Goal: Task Accomplishment & Management: Manage account settings

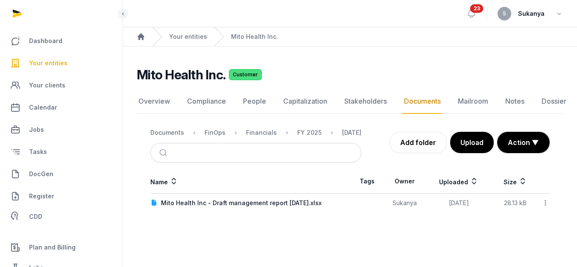
click at [64, 66] on span "Your entities" at bounding box center [48, 63] width 38 height 10
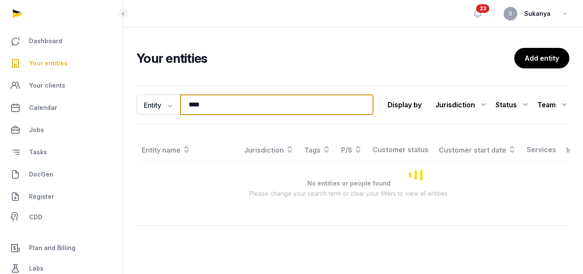
drag, startPoint x: 230, startPoint y: 102, endPoint x: 199, endPoint y: 110, distance: 32.0
click at [199, 110] on input "****" at bounding box center [276, 104] width 193 height 20
type input "*"
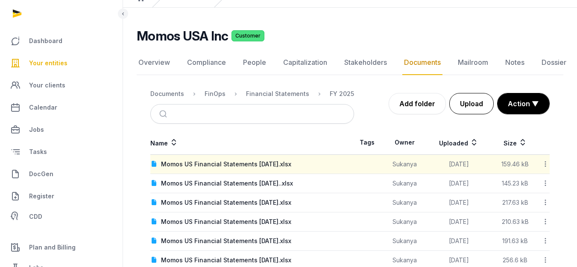
scroll to position [43, 0]
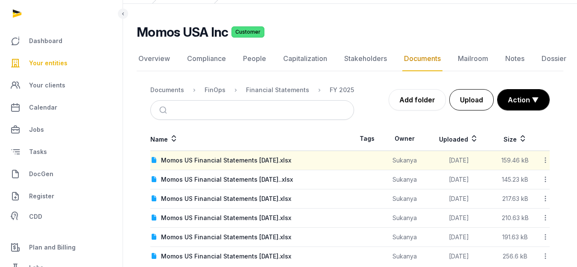
click at [479, 94] on button "Upload" at bounding box center [471, 99] width 44 height 21
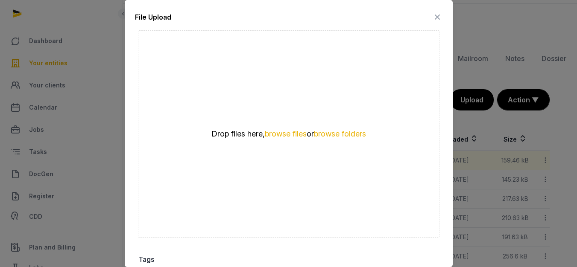
click at [284, 135] on button "browse files" at bounding box center [286, 134] width 42 height 8
drag, startPoint x: 328, startPoint y: 18, endPoint x: 376, endPoint y: 65, distance: 67.3
click at [376, 65] on div "File Upload Drop your files here Drop files here, browse files or browse folder…" at bounding box center [289, 191] width 328 height 383
click at [432, 12] on icon at bounding box center [437, 17] width 10 height 14
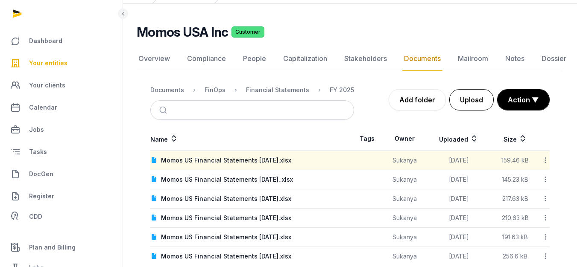
click at [461, 92] on button "Upload" at bounding box center [471, 99] width 44 height 21
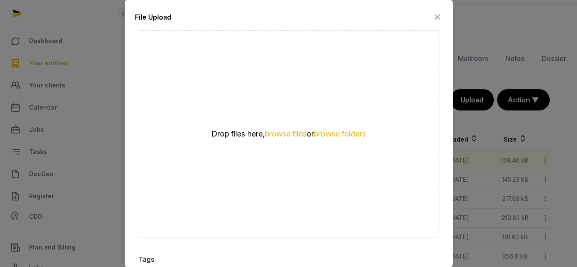
click at [282, 130] on button "browse files" at bounding box center [286, 134] width 42 height 8
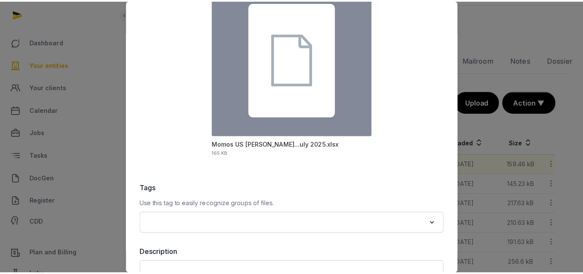
scroll to position [144, 0]
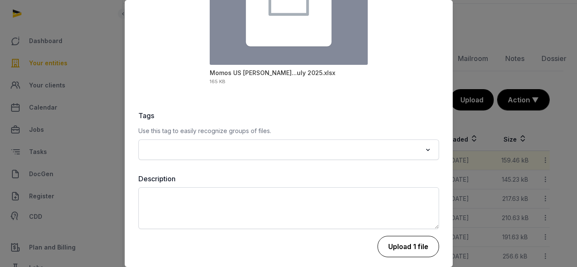
click at [392, 240] on button "Upload 1 file" at bounding box center [407, 246] width 61 height 21
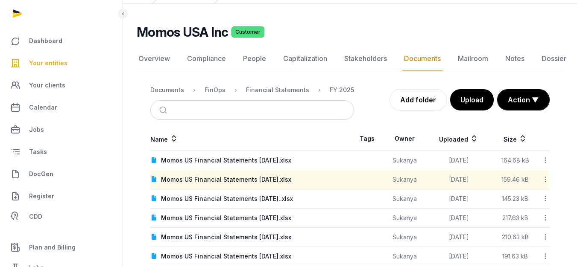
click at [543, 163] on icon at bounding box center [545, 160] width 8 height 9
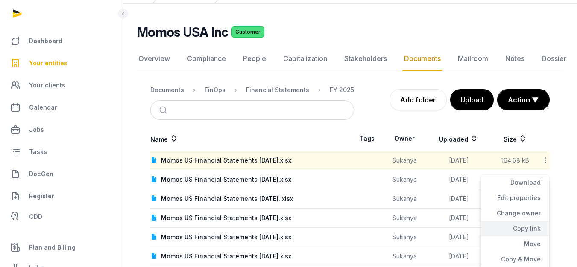
click at [514, 237] on div "Copy link" at bounding box center [515, 244] width 68 height 15
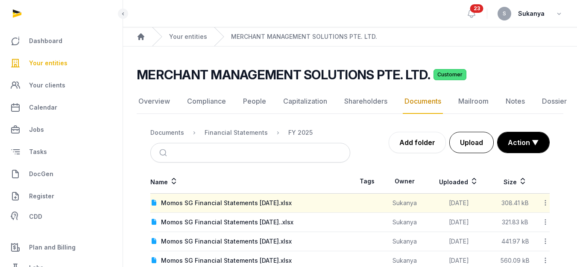
click at [459, 141] on button "Upload" at bounding box center [471, 142] width 44 height 21
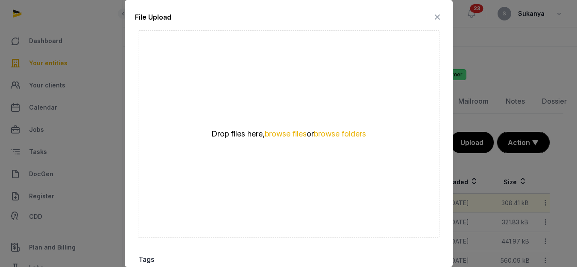
click at [291, 134] on button "browse files" at bounding box center [286, 134] width 42 height 8
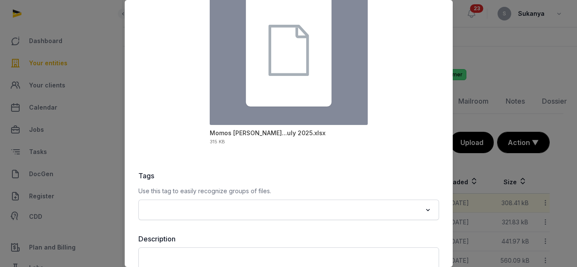
scroll to position [128, 0]
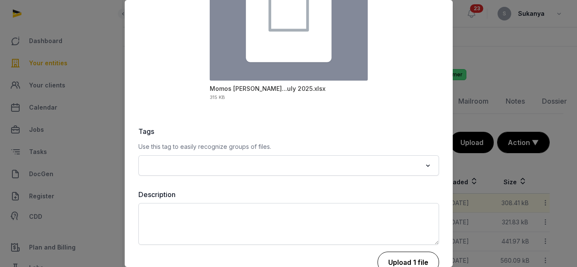
click at [398, 253] on button "Upload 1 file" at bounding box center [407, 262] width 61 height 21
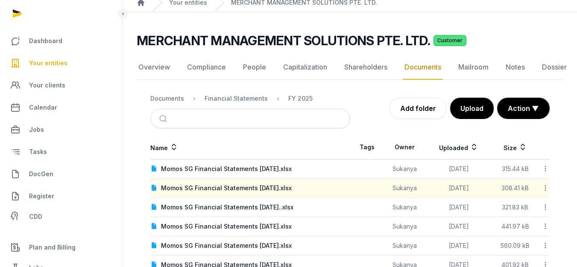
scroll to position [43, 0]
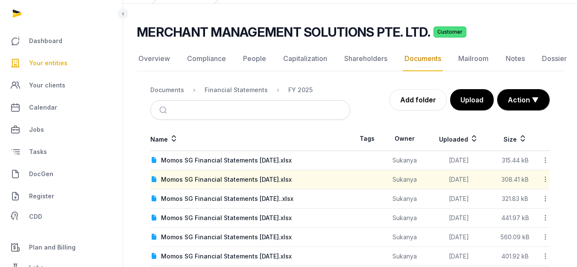
click at [541, 159] on div at bounding box center [543, 161] width 11 height 12
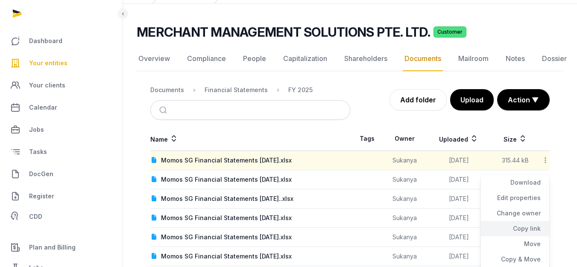
click at [517, 237] on div "Copy link" at bounding box center [515, 244] width 68 height 15
click at [544, 162] on icon at bounding box center [545, 160] width 8 height 9
click at [521, 237] on div "Copy link" at bounding box center [515, 244] width 68 height 15
